Goal: Task Accomplishment & Management: Manage account settings

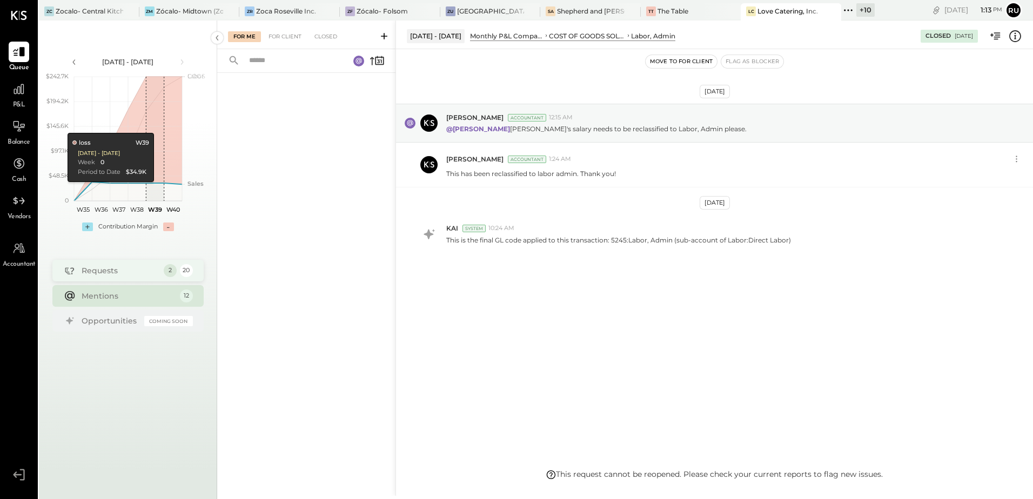
click at [113, 273] on div "Requests" at bounding box center [120, 270] width 77 height 11
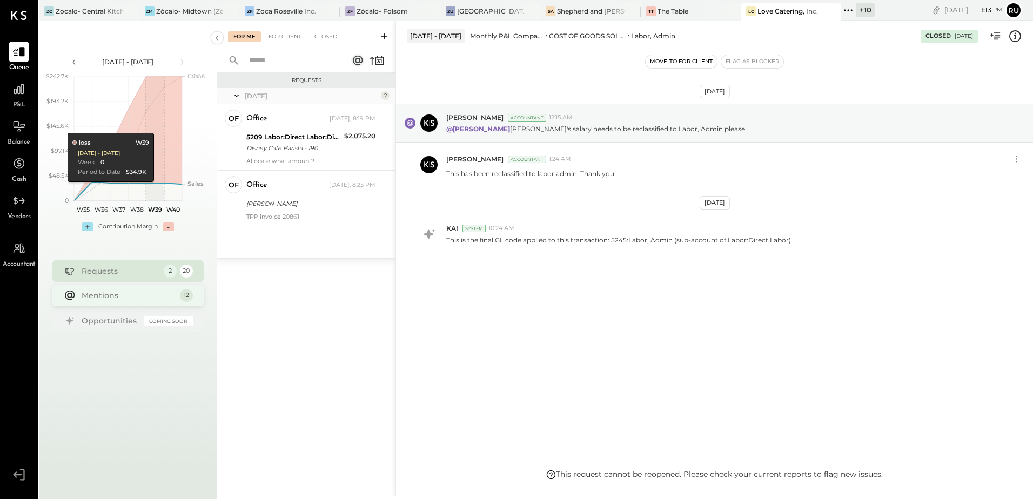
click at [98, 298] on div "Mentions" at bounding box center [128, 295] width 93 height 11
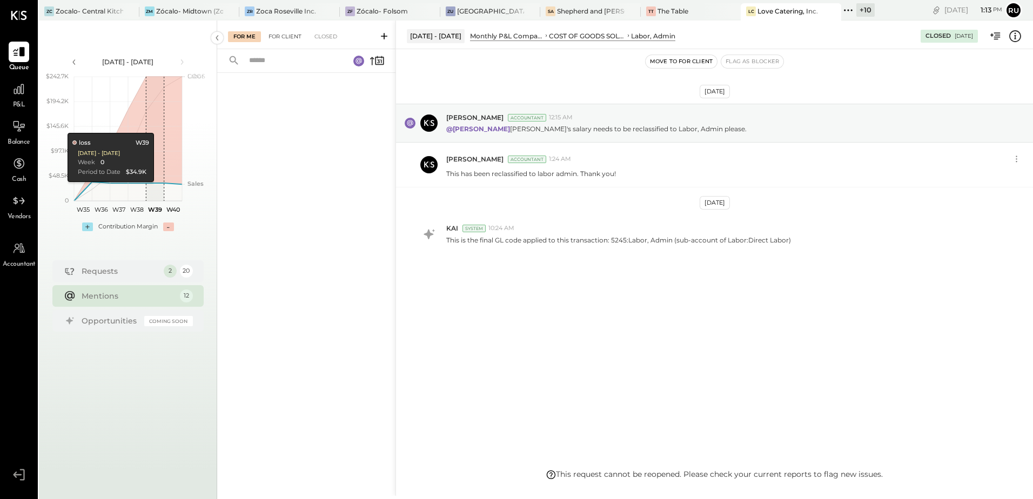
click at [287, 39] on div "For Client" at bounding box center [285, 36] width 44 height 11
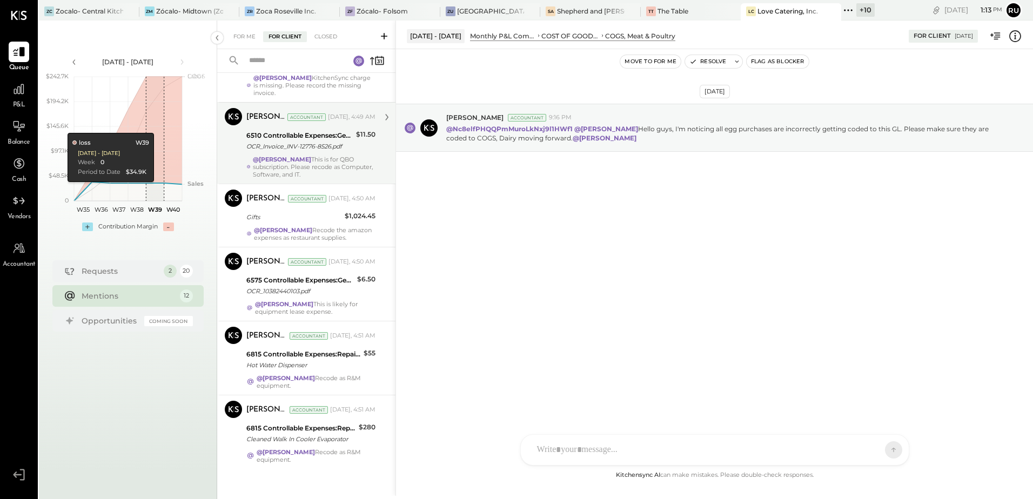
scroll to position [575, 0]
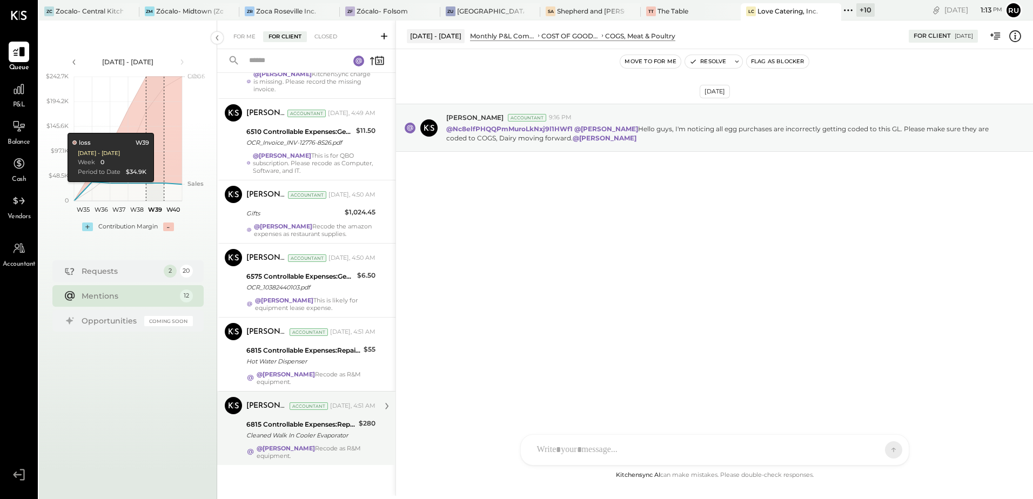
click at [310, 441] on div "6815 Controllable Expenses:Repairs & Maintenance:Repair & Maintenance, Facility…" at bounding box center [300, 430] width 109 height 24
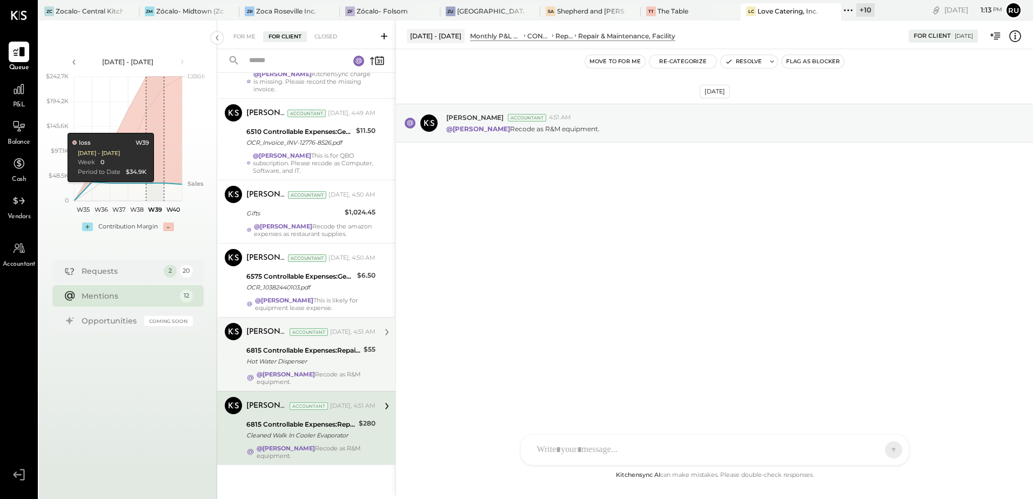
click at [314, 369] on div "[PERSON_NAME] Accountant [DATE], 4:51 AM 6815 Controllable Expenses:Repairs & M…" at bounding box center [310, 354] width 129 height 63
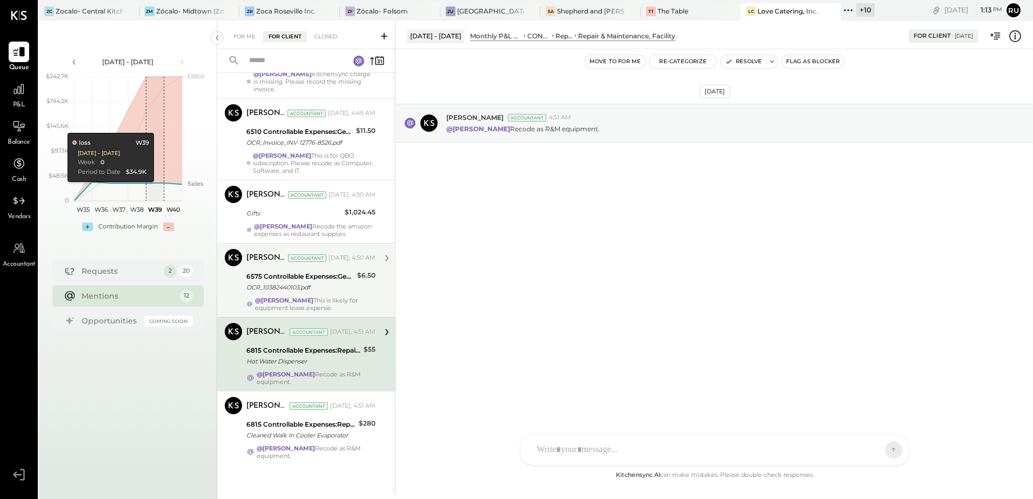
click at [311, 293] on div "6575 Controllable Expenses:General & Administrative Expenses:Office Supplies & …" at bounding box center [299, 282] width 107 height 24
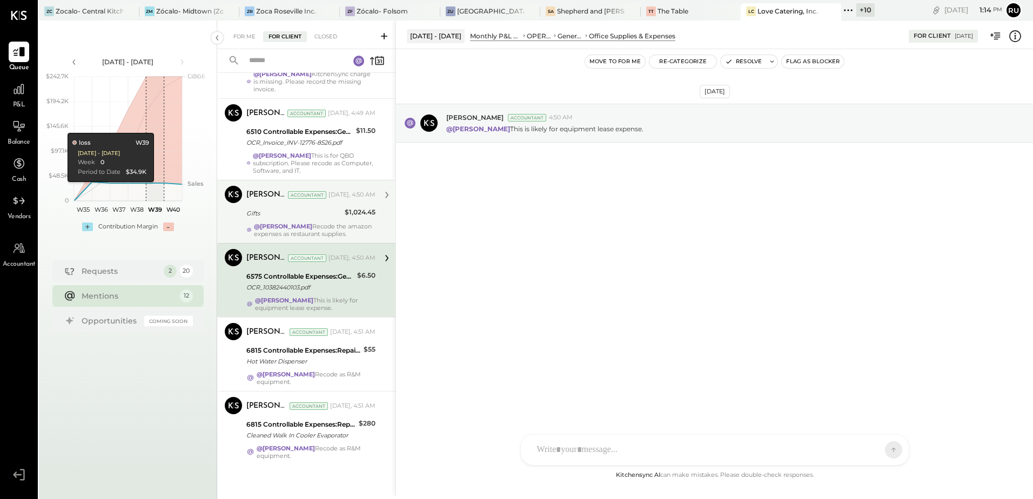
click at [320, 217] on div "Gifts" at bounding box center [293, 213] width 95 height 11
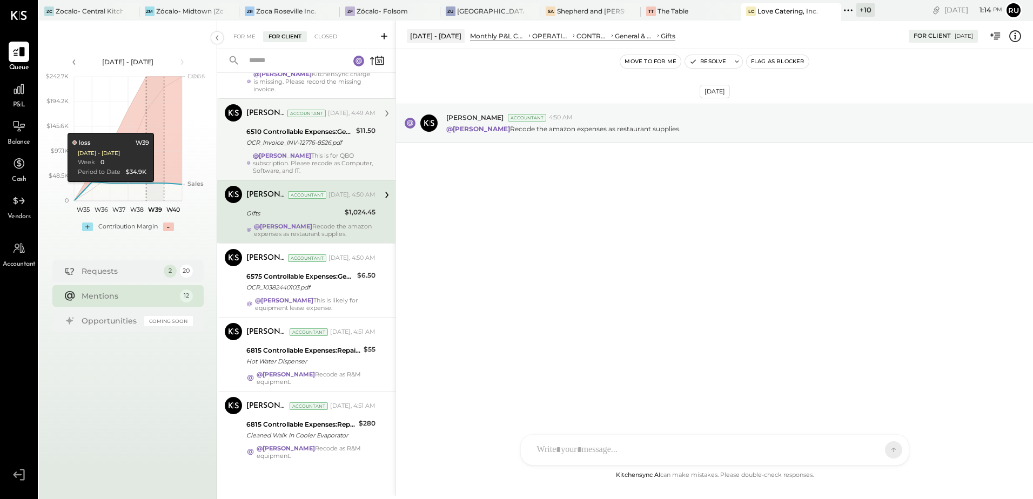
click at [308, 166] on div "@[PERSON_NAME] This is for QBO subscription. Please recode as Computer, Softwar…" at bounding box center [314, 163] width 123 height 23
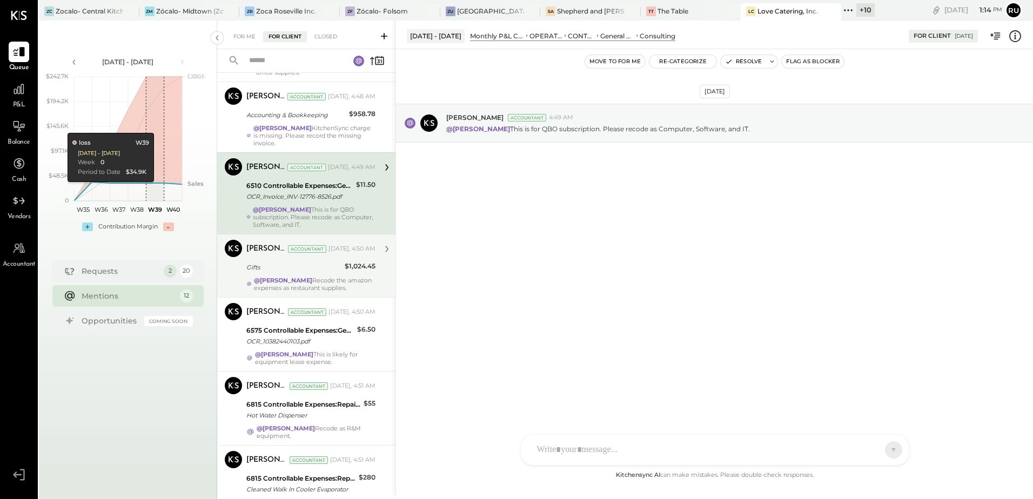
scroll to position [467, 0]
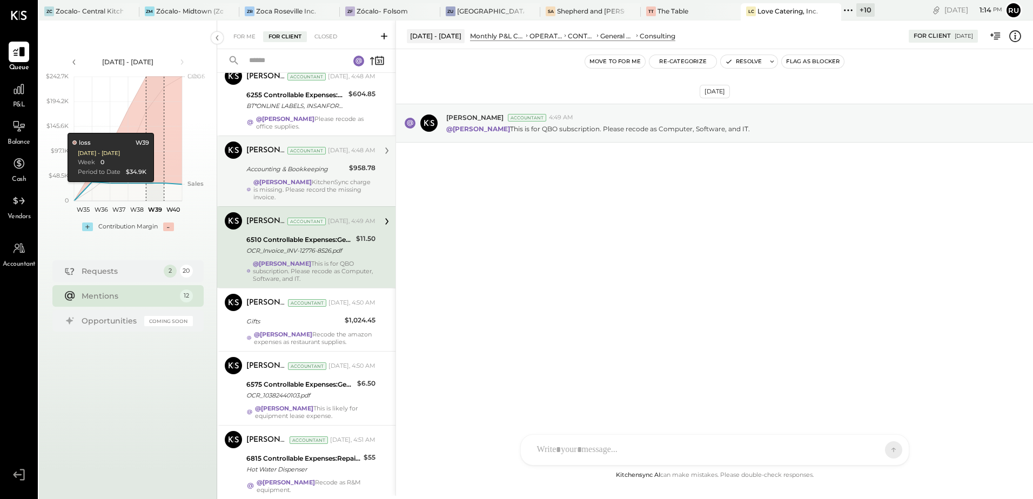
click at [288, 185] on strong "@[PERSON_NAME]" at bounding box center [282, 182] width 58 height 8
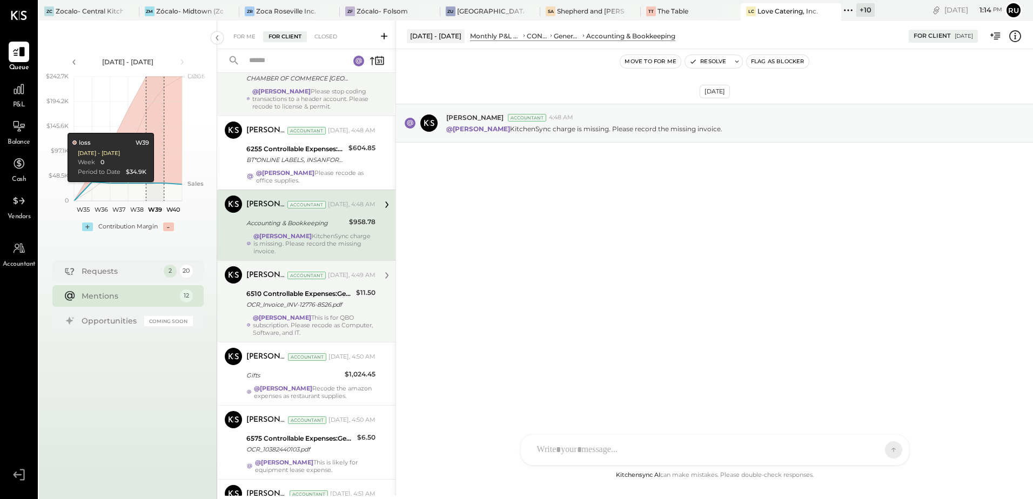
scroll to position [359, 0]
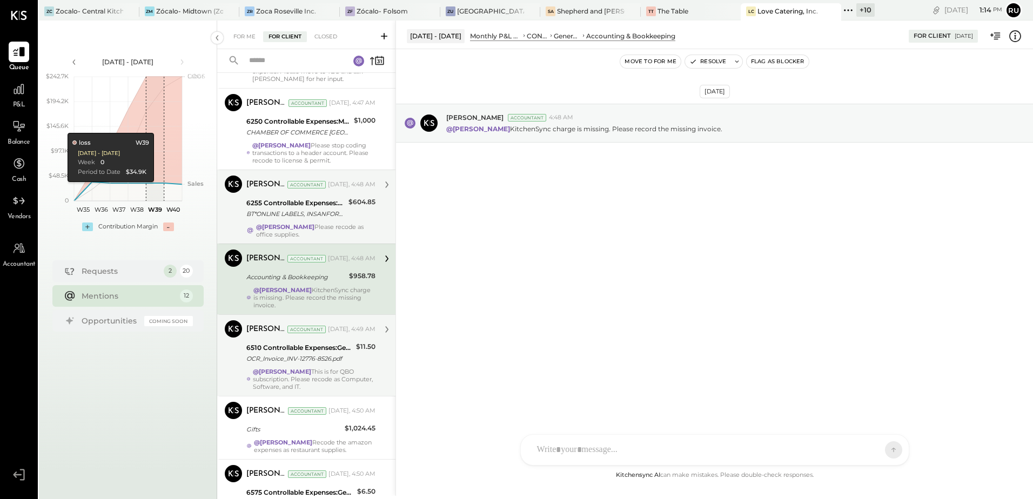
click at [323, 220] on div "6255 Controllable Expenses:Marketing & Advertising:Marketing & Public Relations…" at bounding box center [295, 209] width 99 height 24
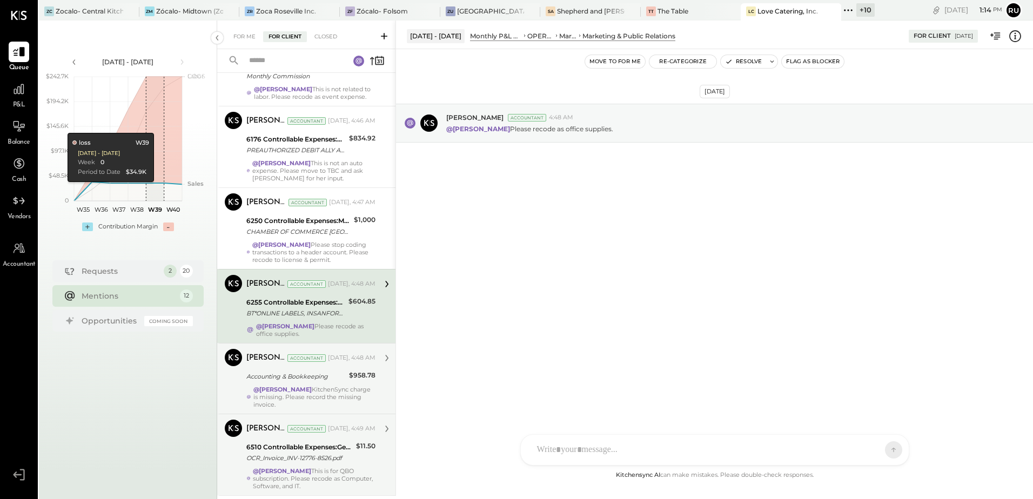
scroll to position [251, 0]
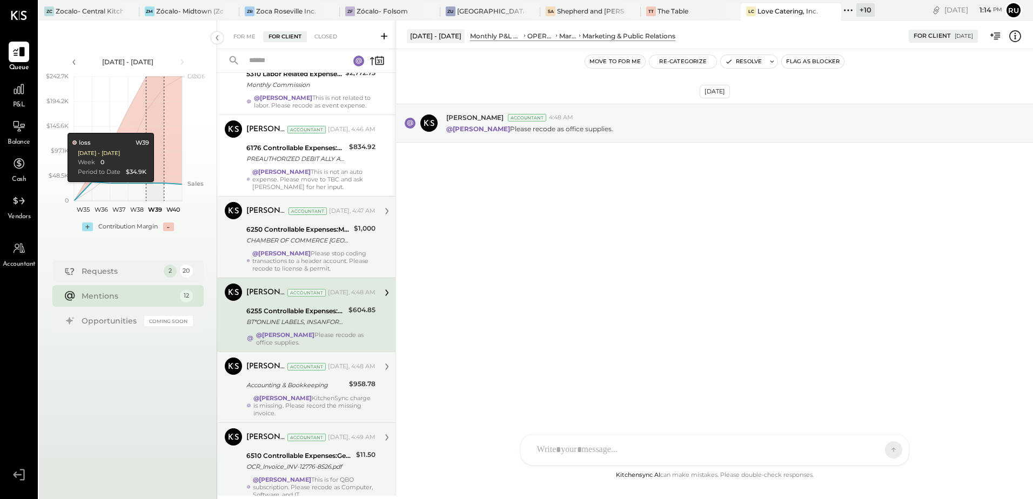
click at [315, 260] on div "@[PERSON_NAME] Please stop coding transactions to a header account. Please reco…" at bounding box center [313, 260] width 123 height 23
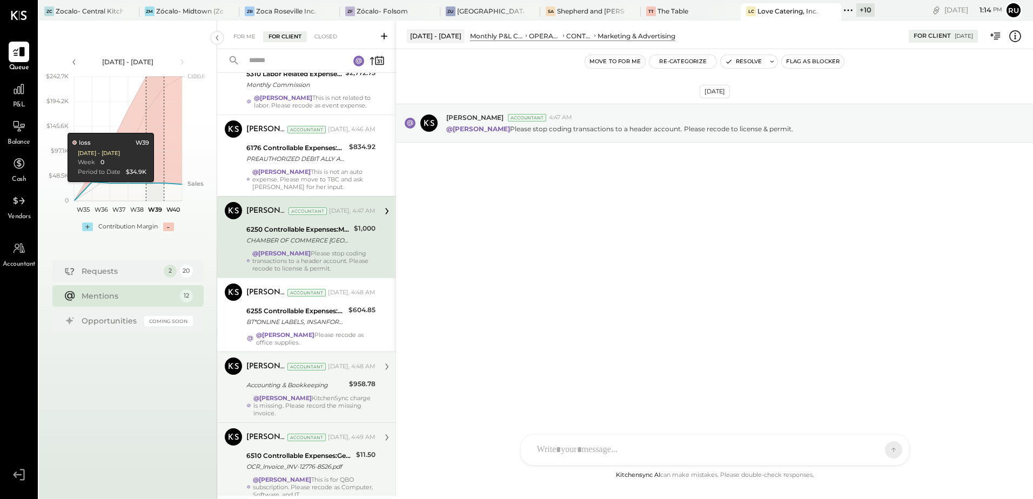
scroll to position [197, 0]
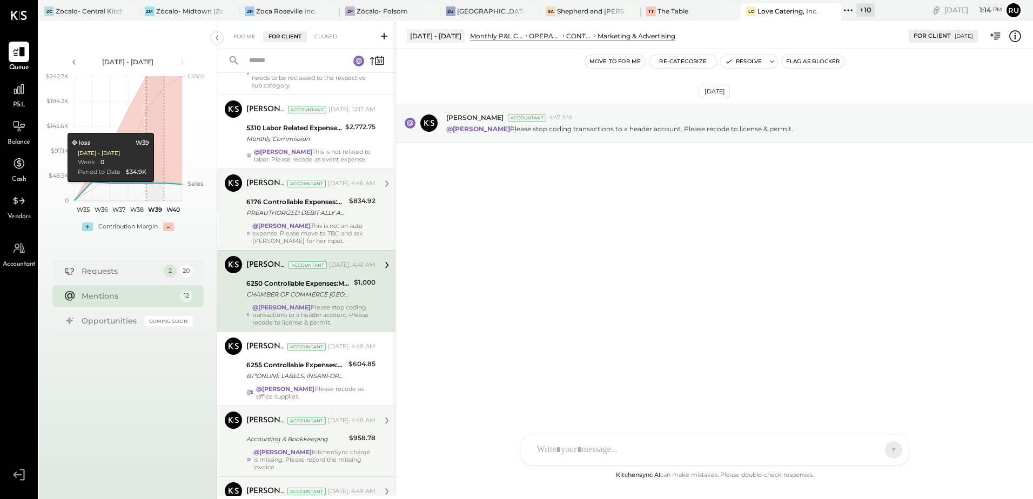
click at [295, 222] on strong "@[PERSON_NAME]" at bounding box center [281, 226] width 58 height 8
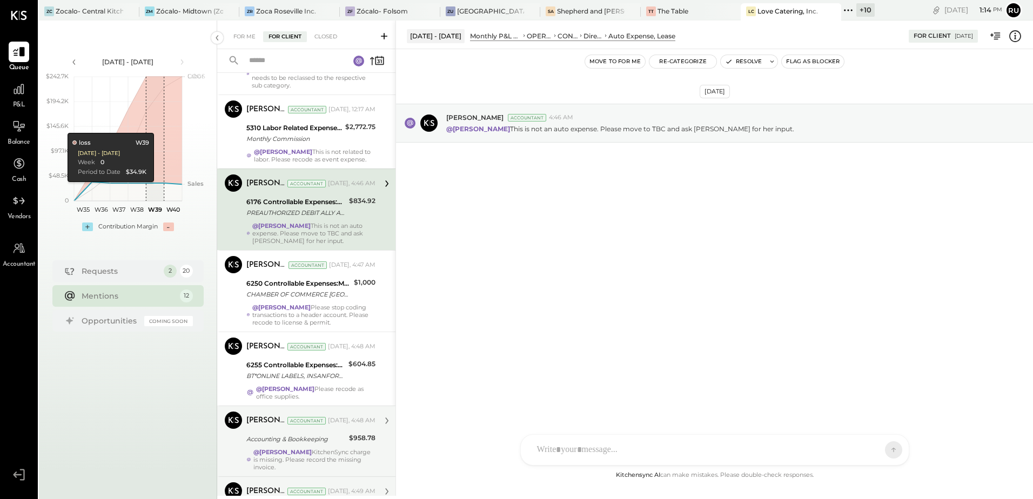
scroll to position [143, 0]
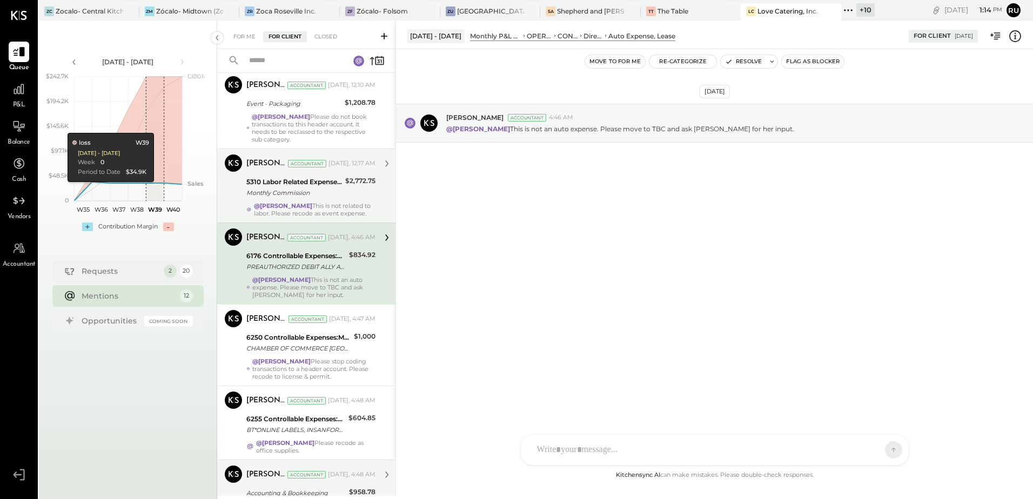
click at [311, 196] on div "Monthly Commission" at bounding box center [294, 192] width 96 height 11
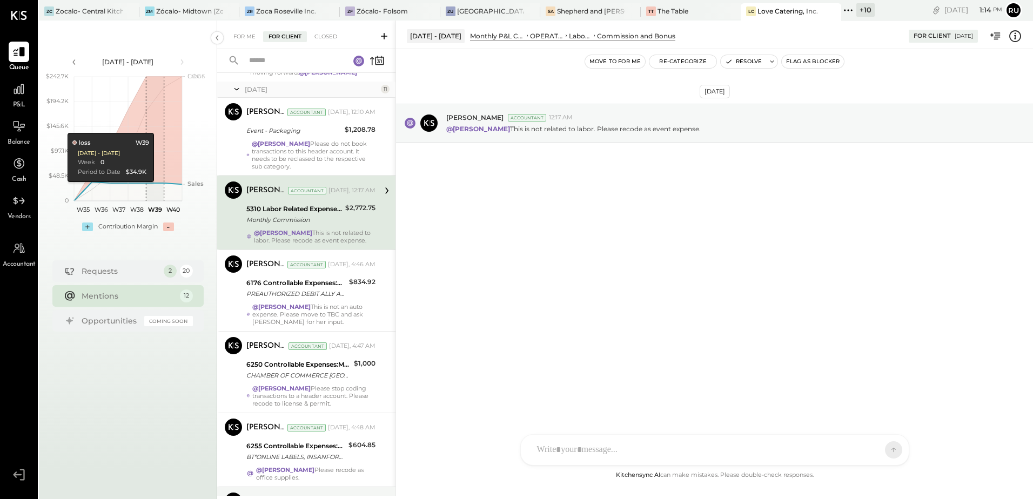
scroll to position [89, 0]
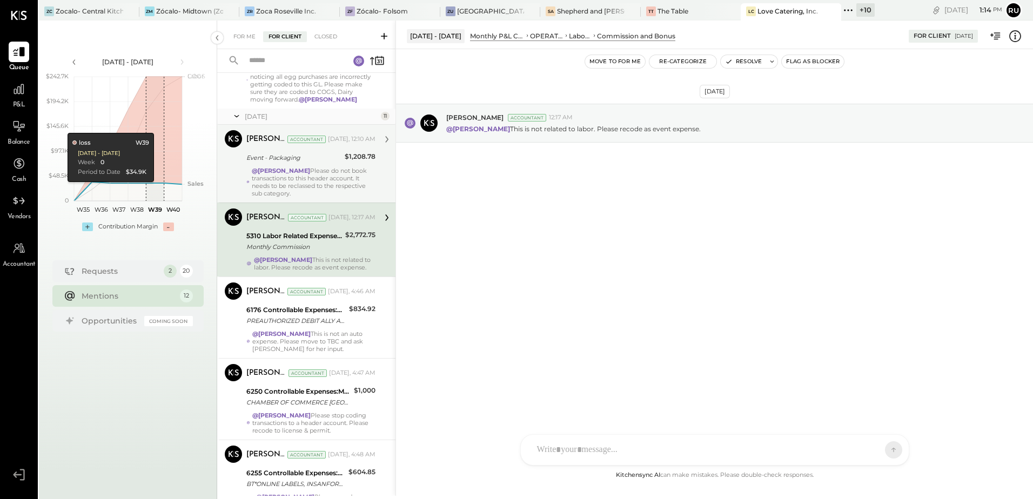
click at [308, 185] on div "@[PERSON_NAME] Please do not book transactions to this header account. It needs…" at bounding box center [314, 182] width 124 height 30
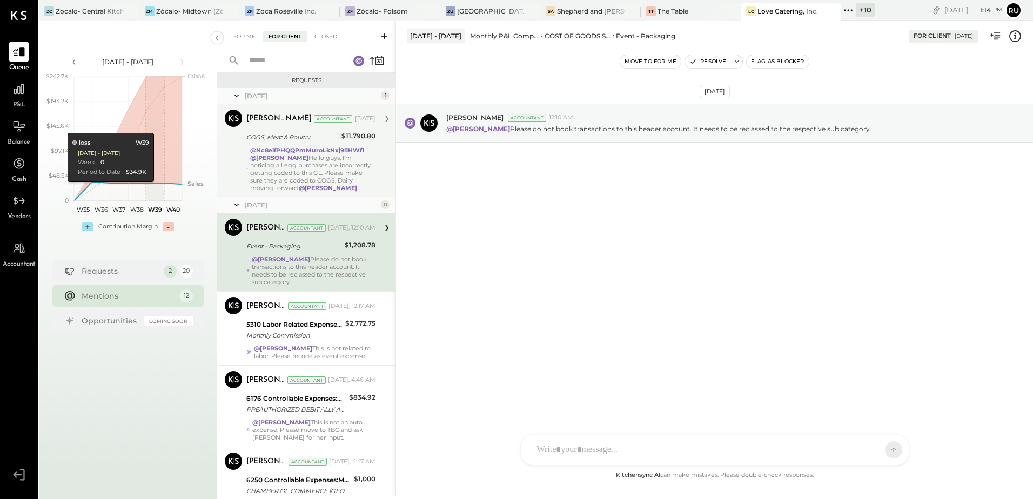
click at [321, 164] on div "@Nc8elfPHQQPmMuroLkNxj9l1HWf1 @[PERSON_NAME] Hello guys, I'm noticing all egg p…" at bounding box center [312, 168] width 125 height 45
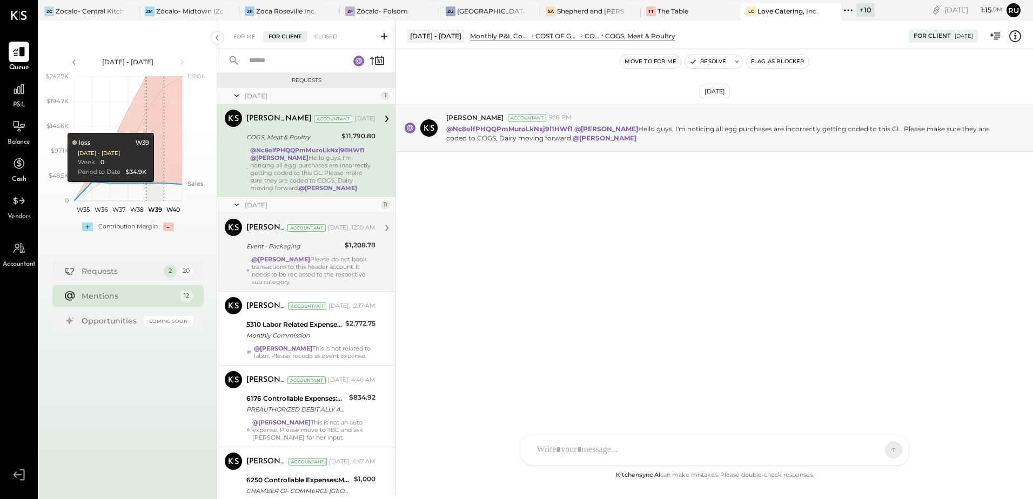
click at [285, 166] on div "@Nc8elfPHQQPmMuroLkNxj9l1HWf1 @[PERSON_NAME] Hello guys, I'm noticing all egg p…" at bounding box center [312, 168] width 125 height 45
click at [286, 263] on div "@[PERSON_NAME] Please do not book transactions to this header account. It needs…" at bounding box center [314, 270] width 124 height 30
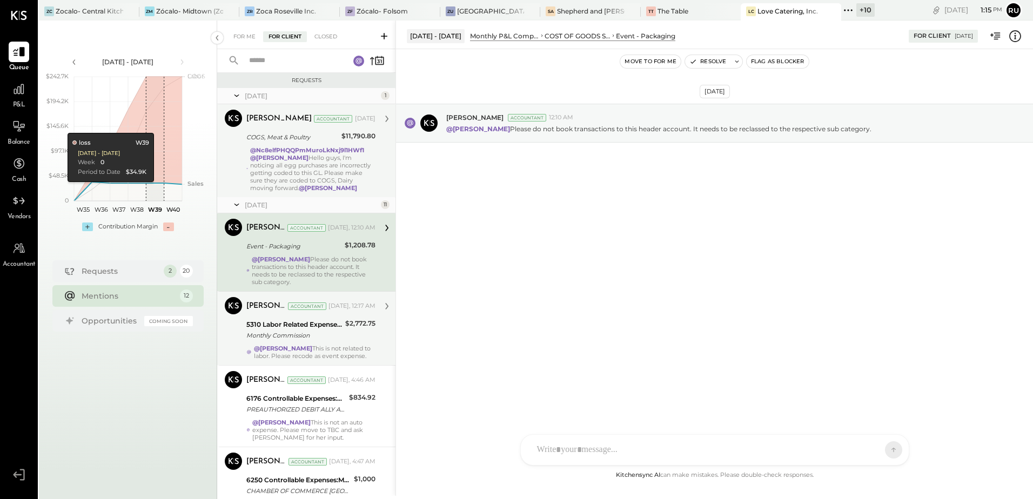
click at [294, 341] on div "5310 Labor Related Expenses:Commission and Bonus Monthly Commission" at bounding box center [294, 330] width 96 height 24
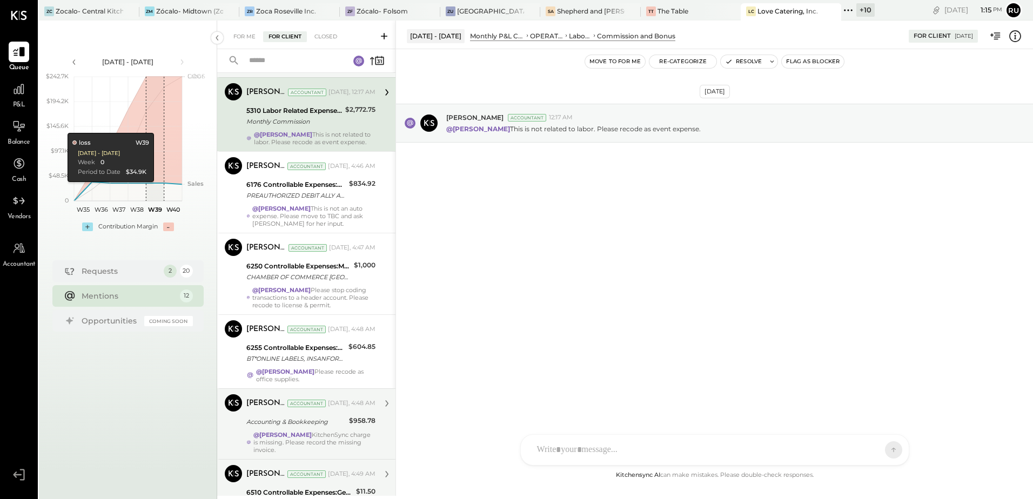
scroll to position [216, 0]
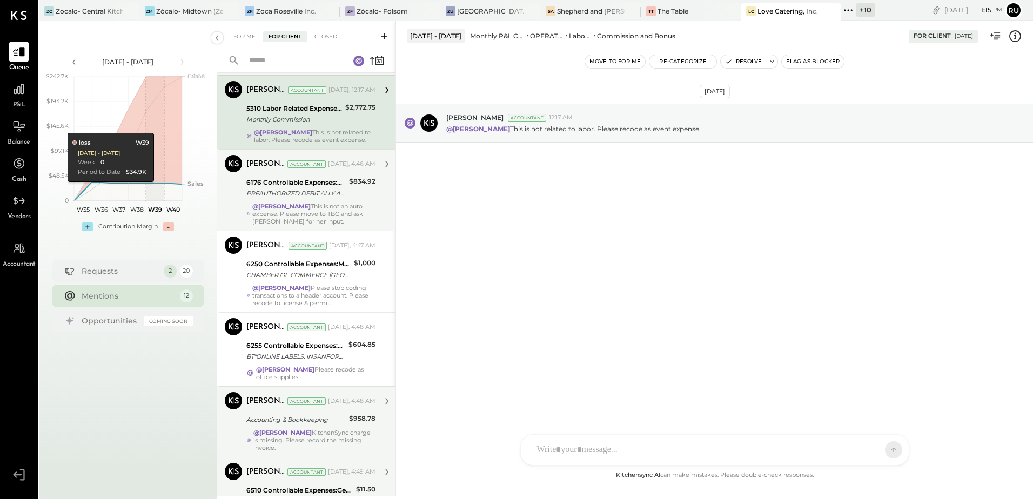
click at [297, 212] on div "@[PERSON_NAME] This is not an auto expense. Please move to TBC and ask [PERSON_…" at bounding box center [313, 214] width 123 height 23
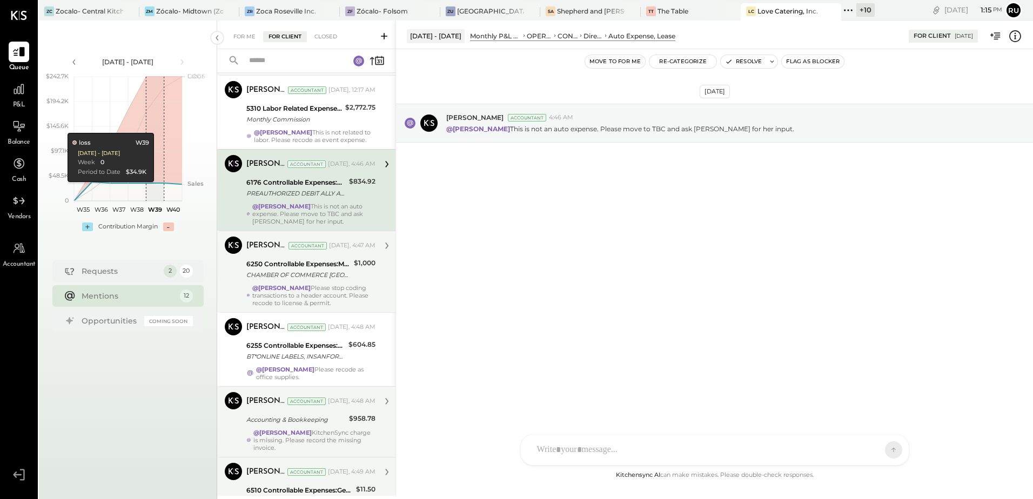
click at [296, 266] on div "6250 Controllable Expenses:Marketing & Advertising" at bounding box center [298, 264] width 104 height 11
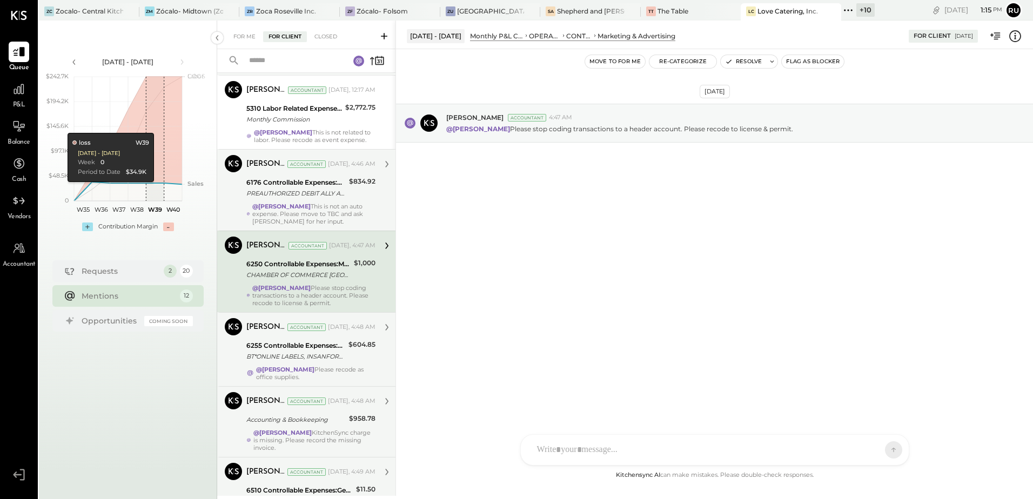
click at [315, 342] on div "6255 Controllable Expenses:Marketing & Advertising:Marketing & Public Relations" at bounding box center [295, 345] width 99 height 11
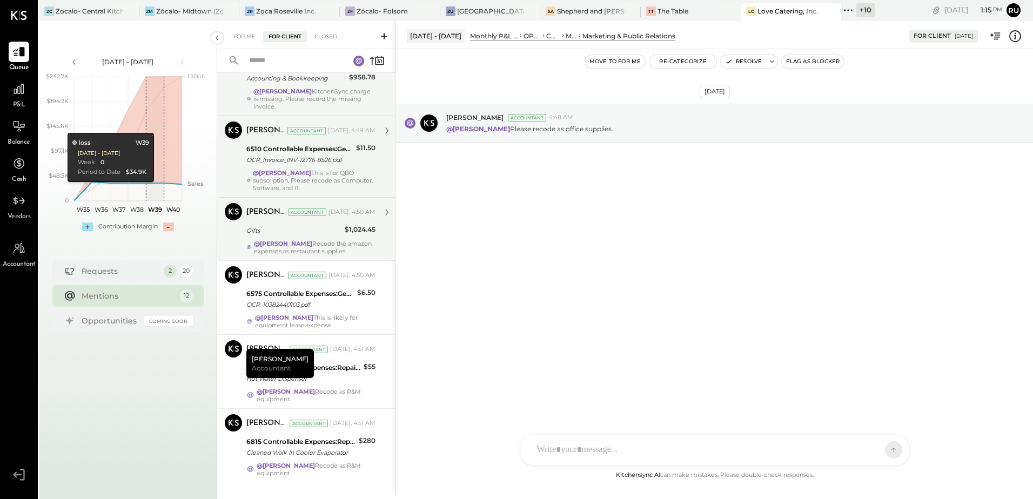
scroll to position [575, 0]
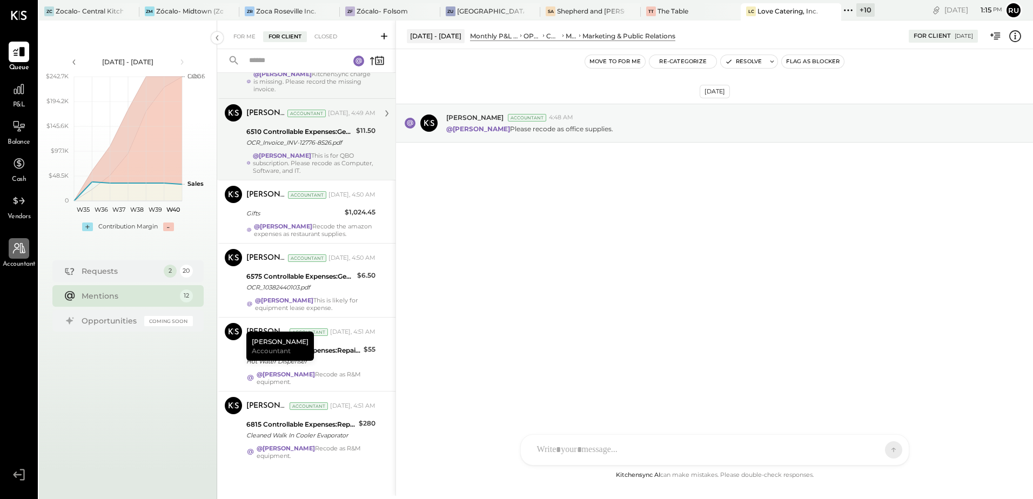
click at [21, 254] on icon at bounding box center [19, 248] width 14 height 14
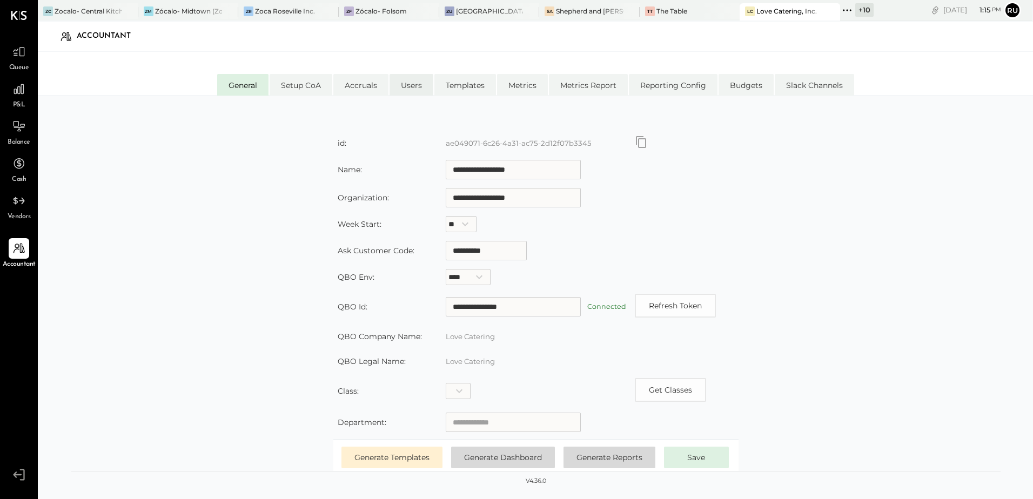
click at [404, 89] on li "Users" at bounding box center [411, 85] width 44 height 22
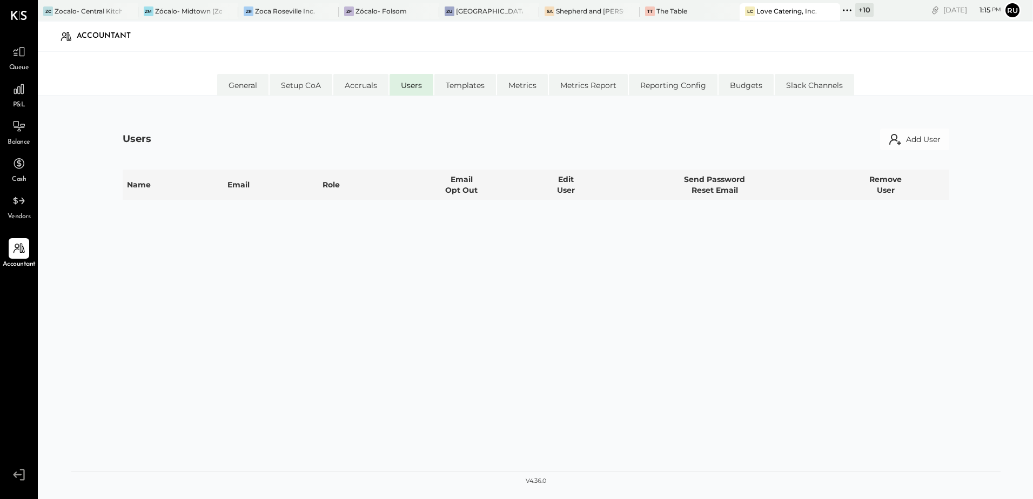
select select "**********"
select select "*****"
select select "**********"
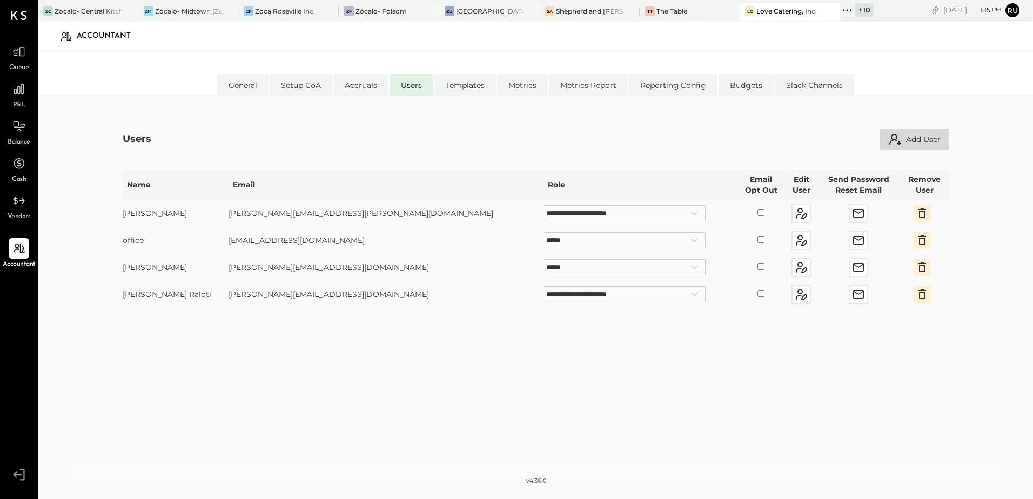
click at [932, 141] on button "Add User" at bounding box center [914, 140] width 69 height 22
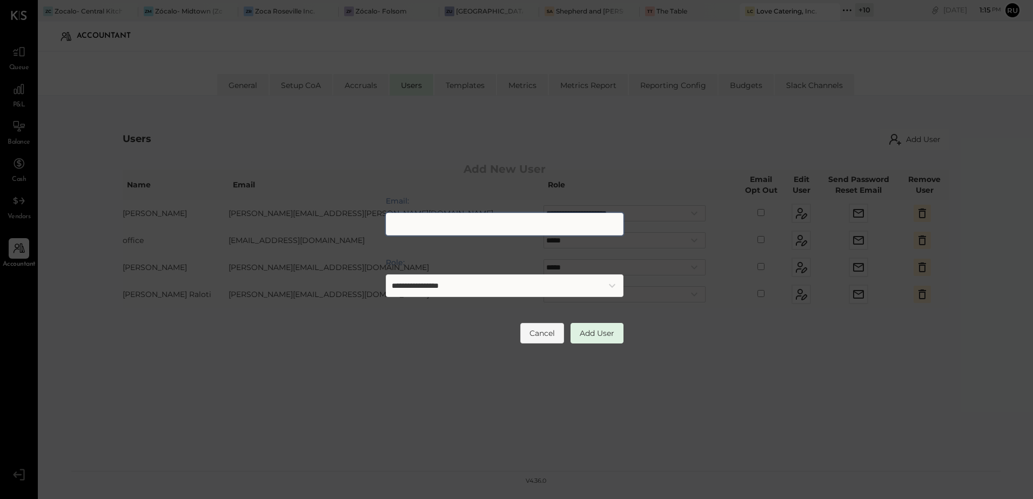
click at [504, 231] on input "Email:" at bounding box center [505, 224] width 238 height 23
type input "**********"
click at [525, 285] on select "**********" at bounding box center [505, 285] width 238 height 23
select select "**********"
click at [386, 274] on select "**********" at bounding box center [505, 285] width 238 height 23
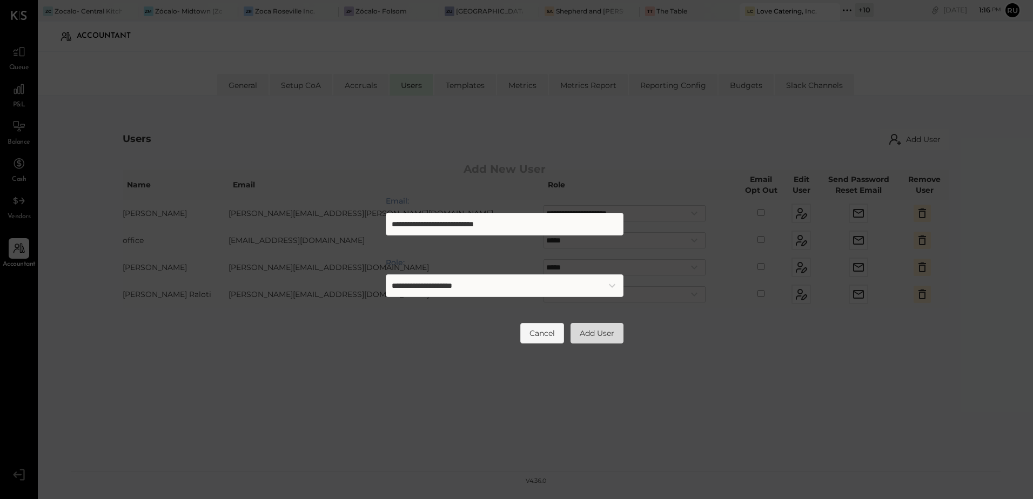
click at [599, 329] on button "Add User" at bounding box center [596, 333] width 53 height 21
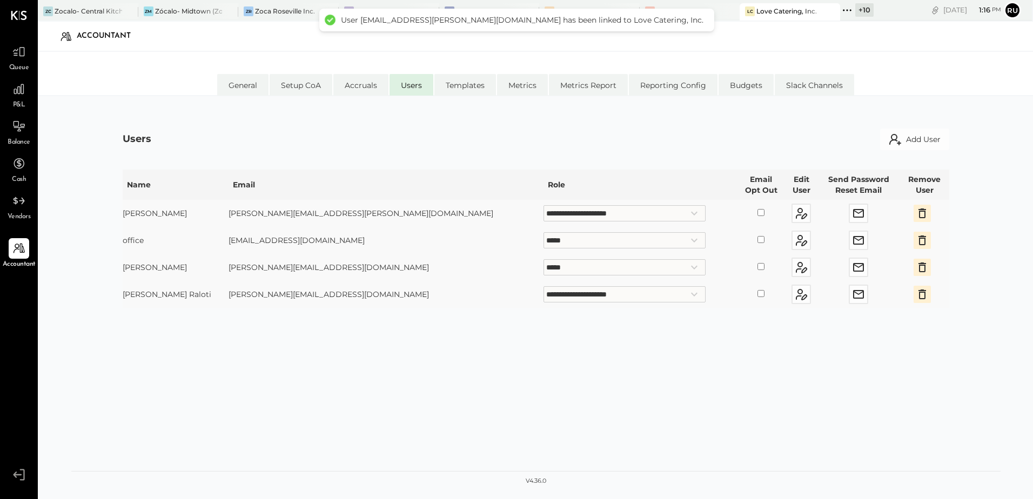
click at [315, 126] on div "**********" at bounding box center [536, 289] width 826 height 342
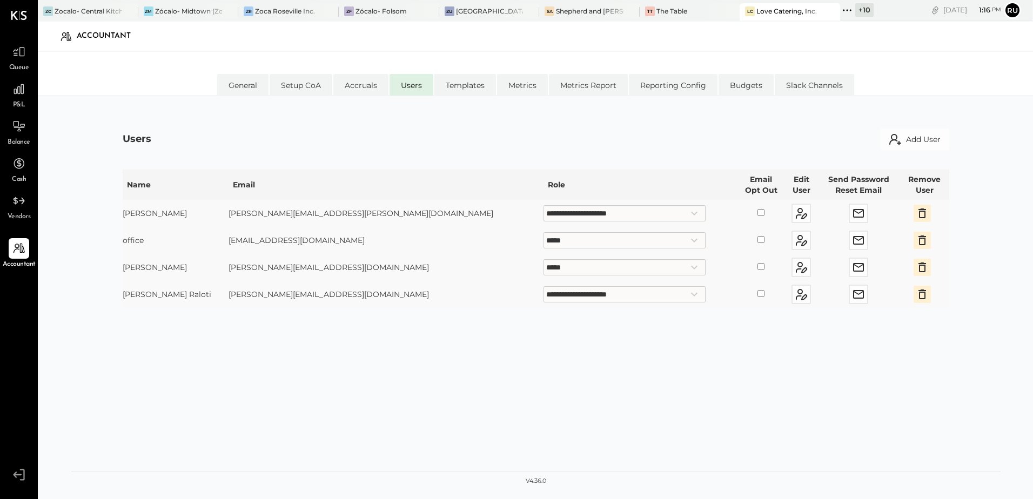
click at [315, 126] on div "**********" at bounding box center [536, 289] width 826 height 342
click at [307, 122] on div "**********" at bounding box center [536, 289] width 826 height 342
click at [149, 71] on div "General Setup CoA Accruals Users Templates Metrics Metrics Report Reporting Con…" at bounding box center [535, 73] width 995 height 43
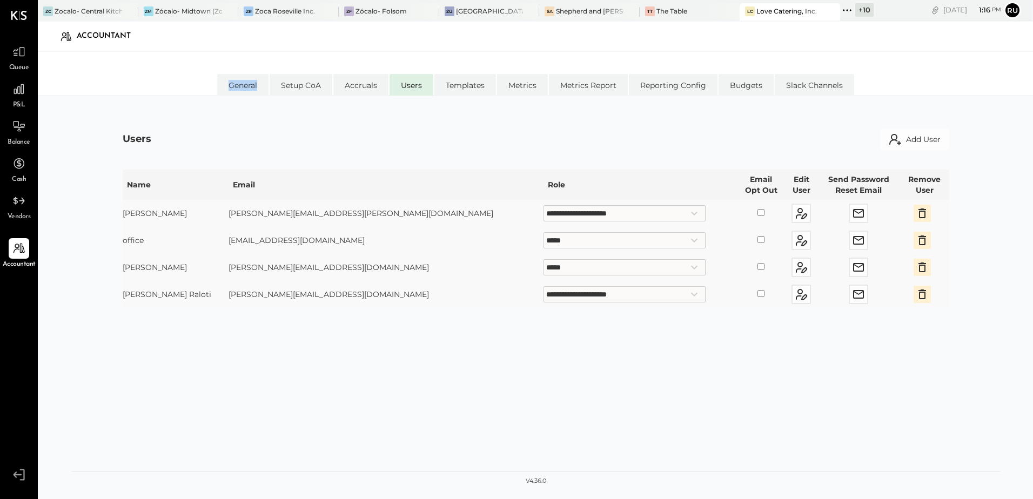
click at [149, 71] on div "General Setup CoA Accruals Users Templates Metrics Metrics Report Reporting Con…" at bounding box center [535, 73] width 995 height 43
click at [143, 73] on div "General Setup CoA Accruals Users Templates Metrics Metrics Report Reporting Con…" at bounding box center [535, 73] width 995 height 43
click at [165, 76] on div "General Setup CoA Accruals Users Templates Metrics Metrics Report Reporting Con…" at bounding box center [535, 73] width 995 height 43
click at [484, 41] on div "Accountant" at bounding box center [535, 36] width 973 height 25
click at [485, 57] on div "General Setup CoA Accruals Users Templates Metrics Metrics Report Reporting Con…" at bounding box center [535, 73] width 995 height 43
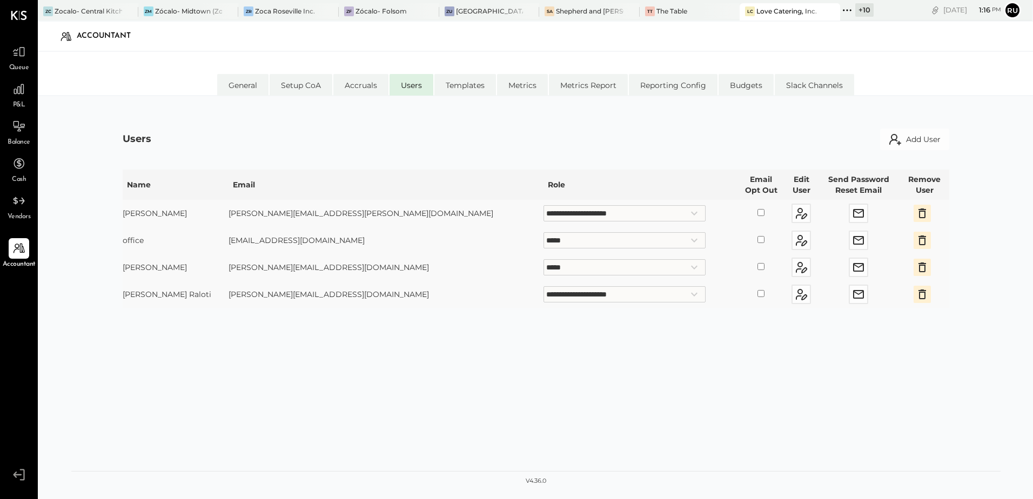
click at [481, 40] on div "Accountant" at bounding box center [535, 36] width 973 height 25
click at [334, 43] on div "Accountant" at bounding box center [535, 36] width 973 height 25
click at [333, 43] on div "Accountant" at bounding box center [535, 36] width 973 height 25
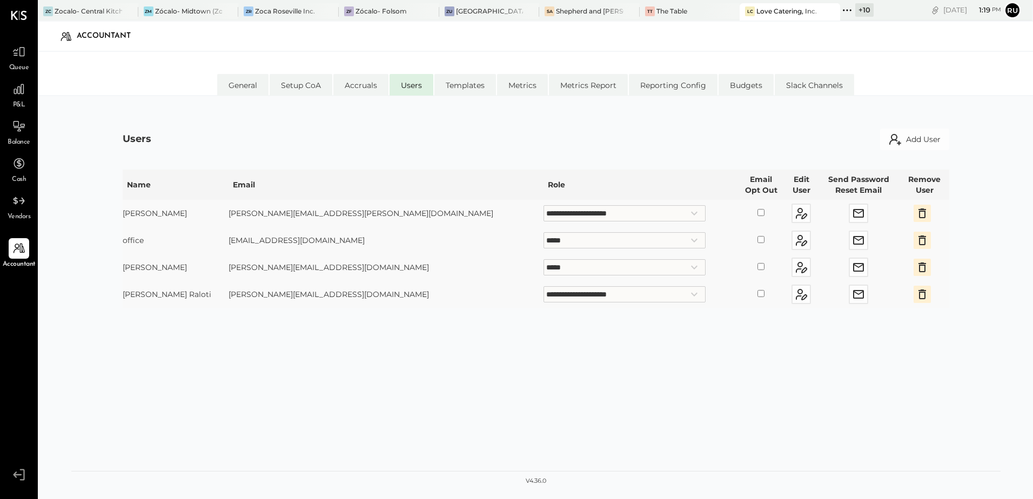
click at [333, 43] on div "Accountant" at bounding box center [535, 36] width 973 height 25
click at [333, 44] on div "Accountant" at bounding box center [535, 36] width 973 height 25
click at [335, 36] on div "Accountant" at bounding box center [535, 36] width 973 height 25
click at [334, 139] on div "Users Add User" at bounding box center [536, 140] width 826 height 22
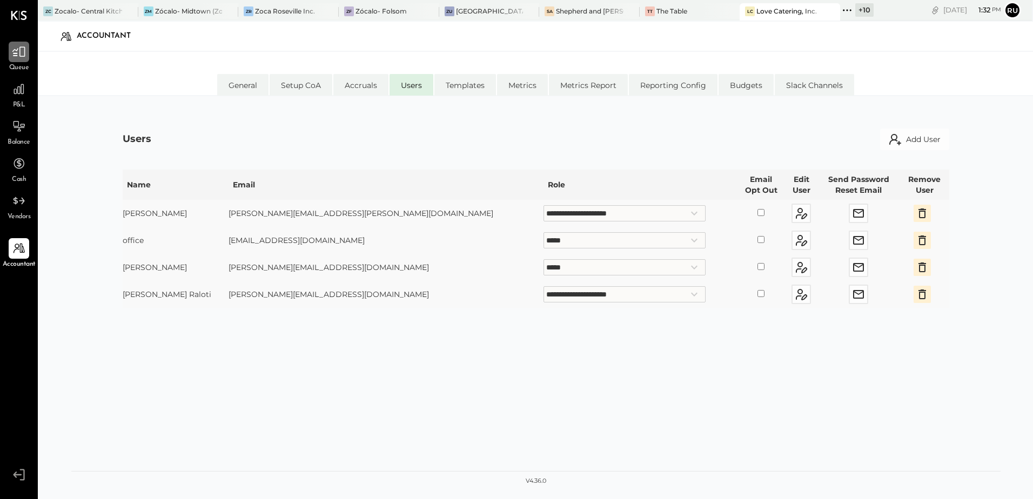
click at [21, 57] on icon at bounding box center [19, 52] width 14 height 14
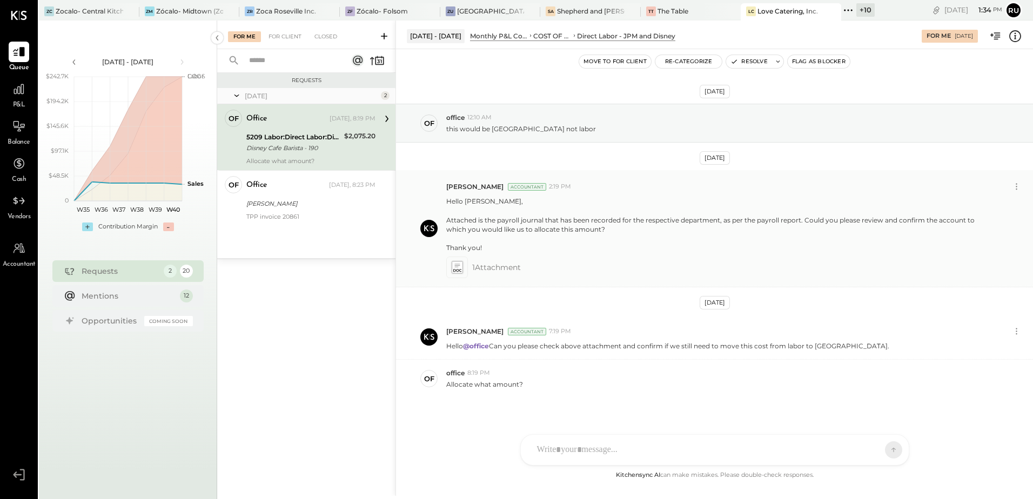
scroll to position [10, 0]
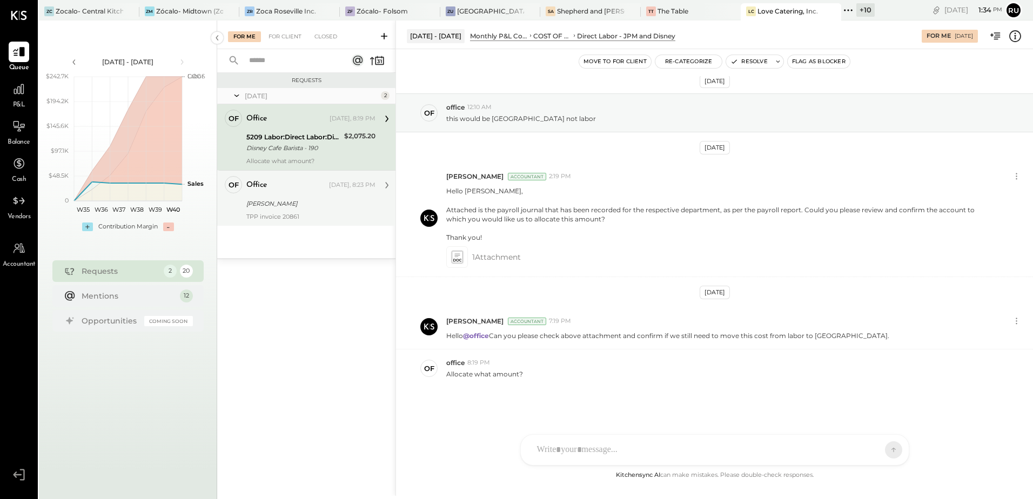
click at [285, 204] on div "[PERSON_NAME]" at bounding box center [309, 203] width 126 height 11
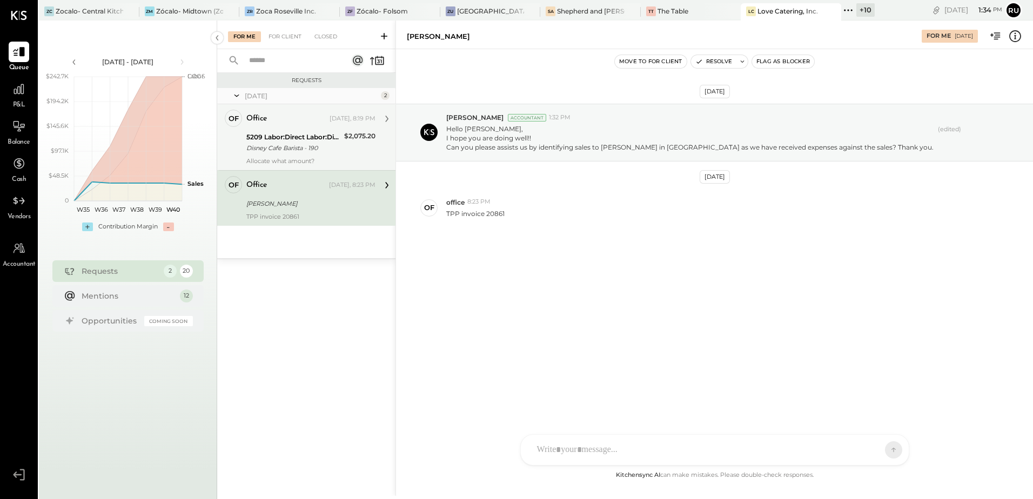
click at [272, 134] on div "5209 Labor:Direct Labor:Direct Labor - JPM and Disney" at bounding box center [293, 137] width 95 height 11
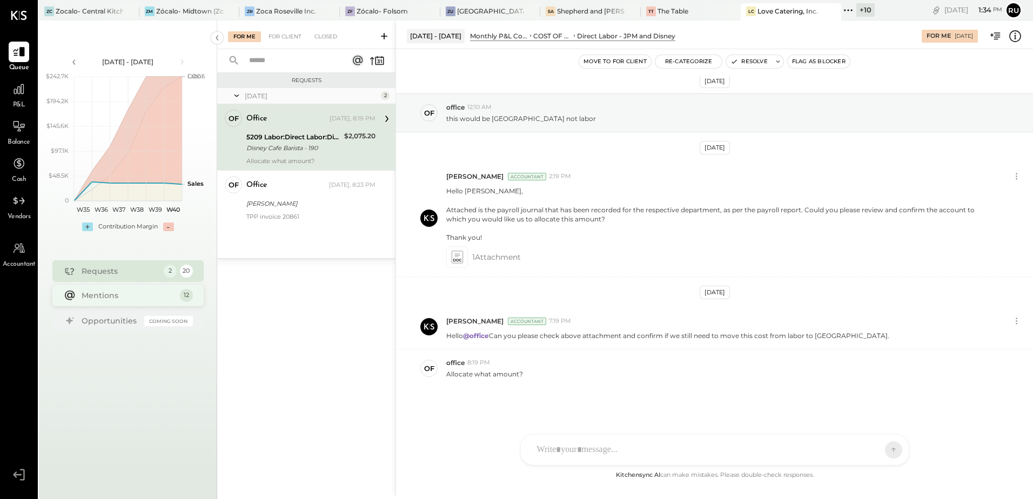
click at [136, 296] on div "Mentions" at bounding box center [128, 295] width 93 height 11
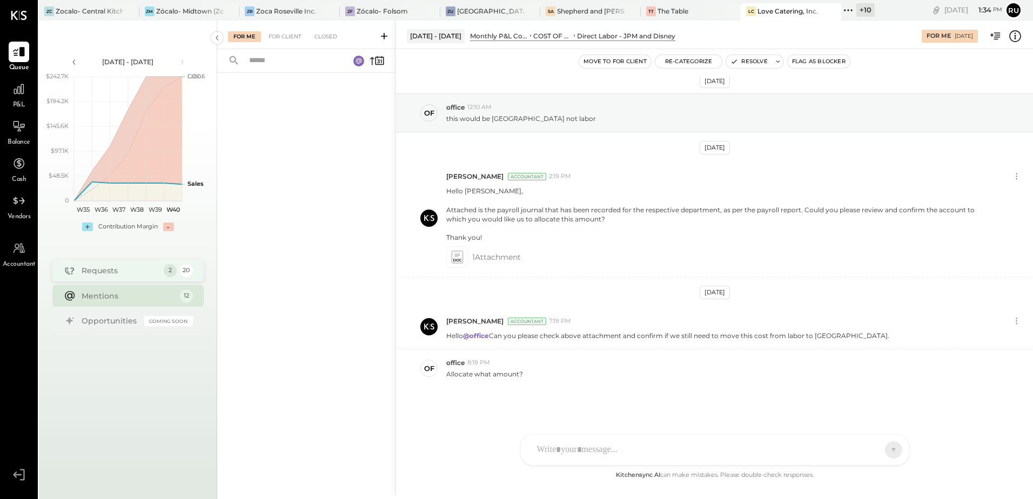
click at [126, 274] on div "Requests" at bounding box center [120, 270] width 77 height 11
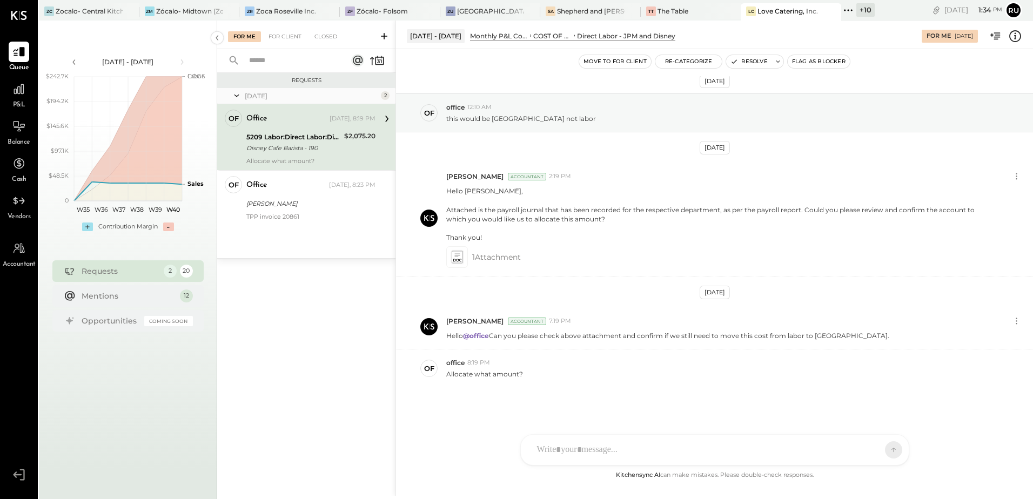
click at [119, 308] on div "Requests 2 20 Mentions 12 Opportunities Coming Soon" at bounding box center [127, 297] width 151 height 75
click at [119, 296] on div "Mentions" at bounding box center [128, 295] width 93 height 11
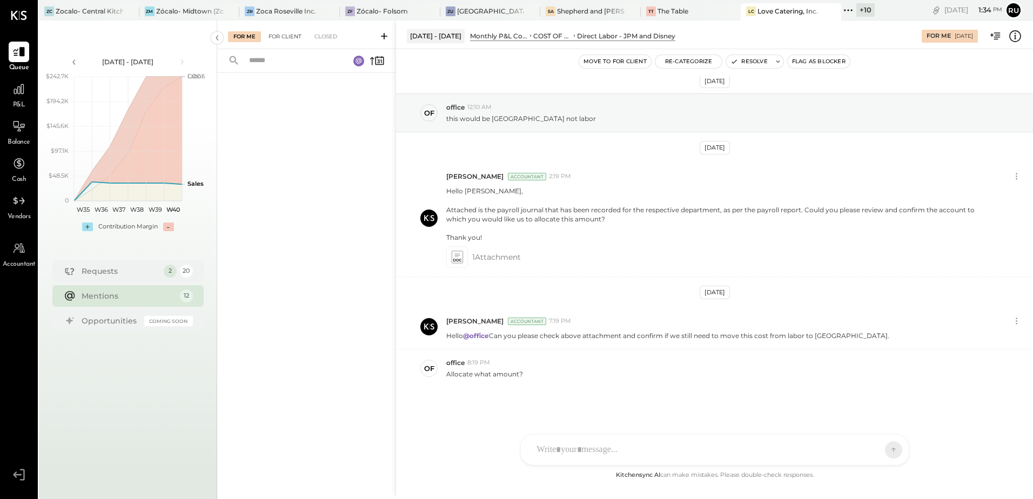
click at [285, 38] on div "For Client" at bounding box center [285, 36] width 44 height 11
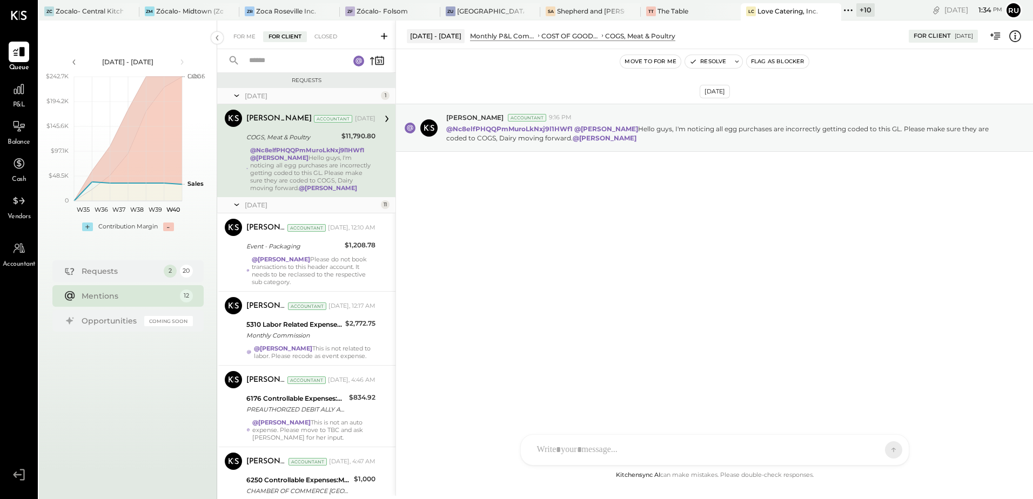
click at [294, 173] on div "@Nc8elfPHQQPmMuroLkNxj9l1HWf1 @[PERSON_NAME] Hello guys, I'm noticing all egg p…" at bounding box center [312, 168] width 125 height 45
click at [592, 450] on div at bounding box center [704, 450] width 347 height 24
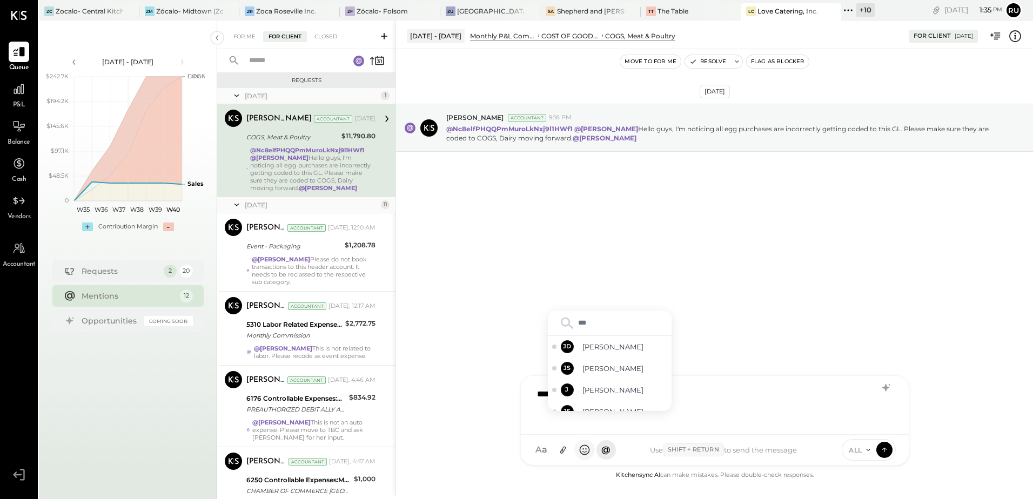
type input "****"
click at [604, 396] on span "[PERSON_NAME]" at bounding box center [624, 400] width 85 height 10
drag, startPoint x: 653, startPoint y: 396, endPoint x: 526, endPoint y: 392, distance: 127.5
click at [526, 392] on div "**********" at bounding box center [715, 405] width 388 height 59
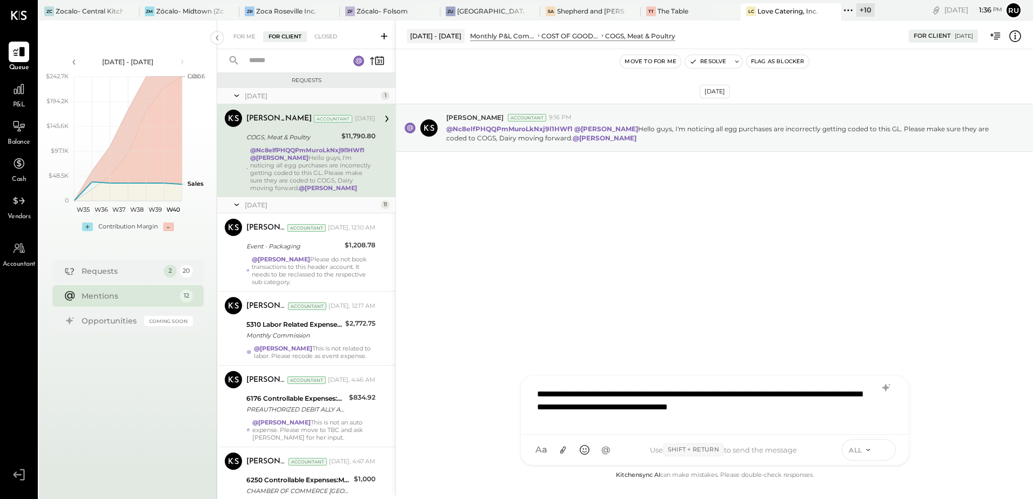
click at [882, 448] on icon at bounding box center [884, 449] width 10 height 11
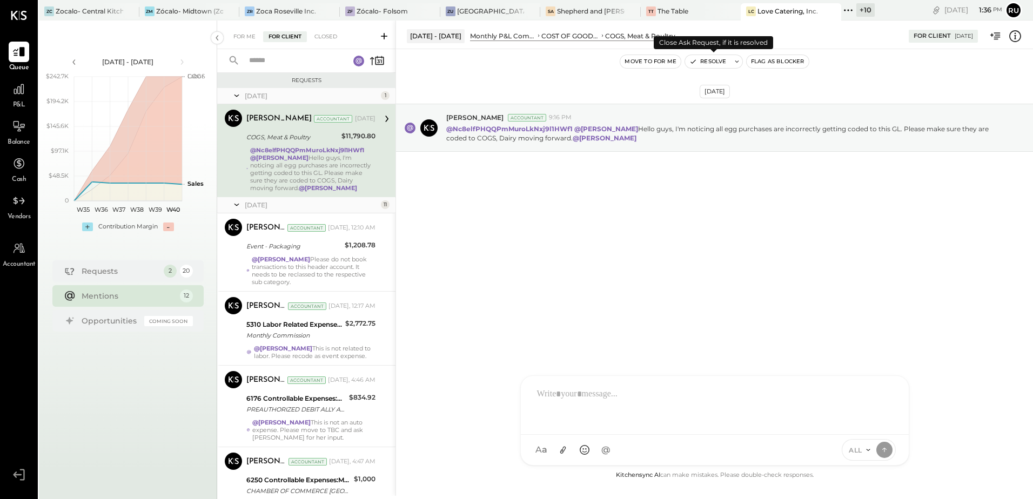
click at [713, 66] on button "Resolve" at bounding box center [707, 61] width 45 height 13
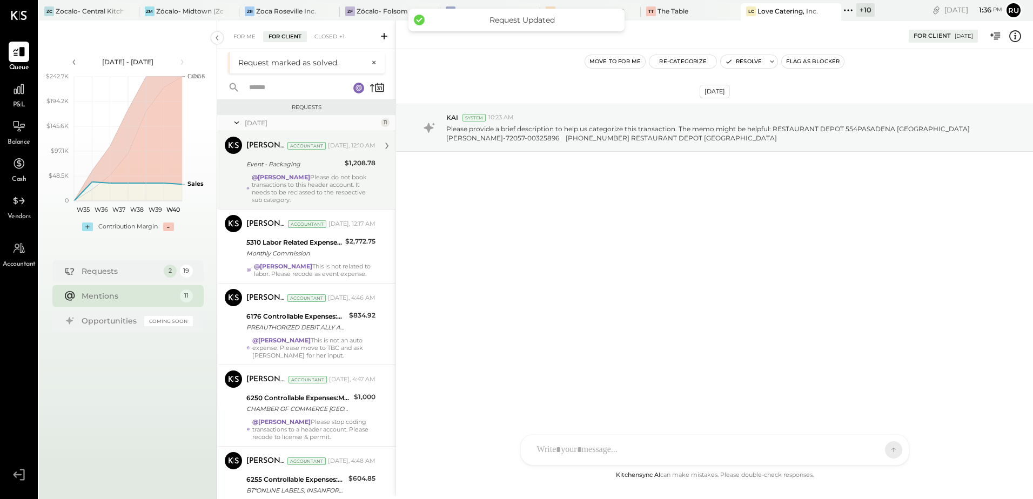
click at [312, 184] on div "@[PERSON_NAME] Please do not book transactions to this header account. It needs…" at bounding box center [314, 188] width 124 height 30
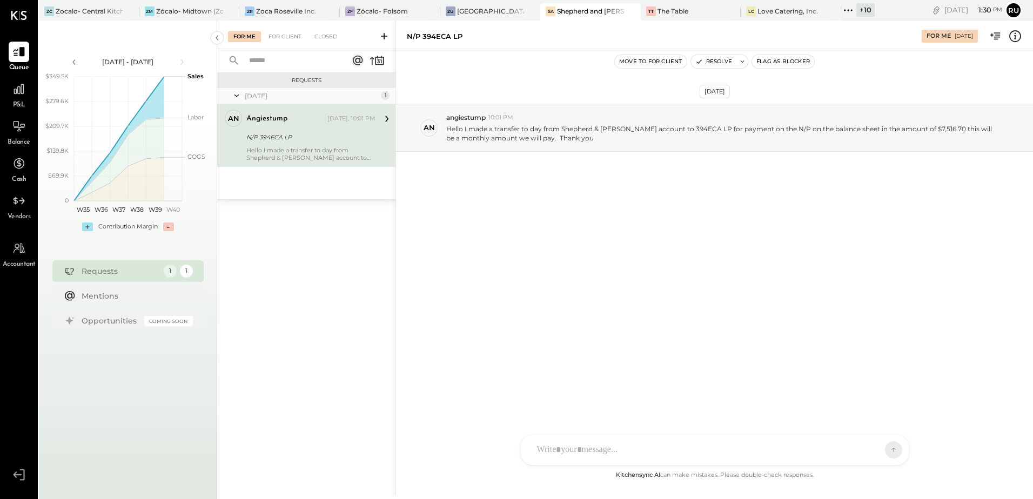
click at [547, 217] on div "[DATE] an angiestump 10:01 PM Hello I made a transfer to day from Shepherd & [P…" at bounding box center [714, 154] width 637 height 157
click at [538, 225] on div "[DATE] an angiestump 10:01 PM Hello I made a transfer to day from Shepherd & [P…" at bounding box center [714, 154] width 637 height 157
